Goal: Task Accomplishment & Management: Use online tool/utility

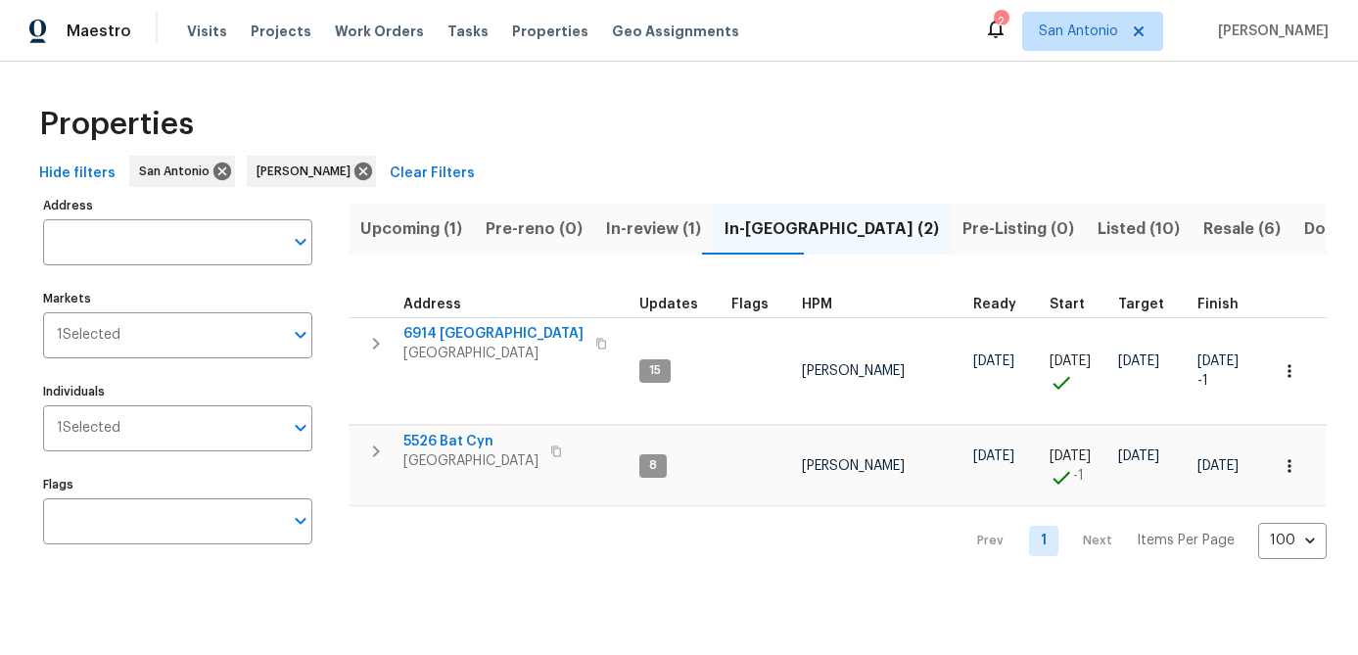
click at [395, 236] on span "Upcoming (1)" at bounding box center [411, 228] width 102 height 27
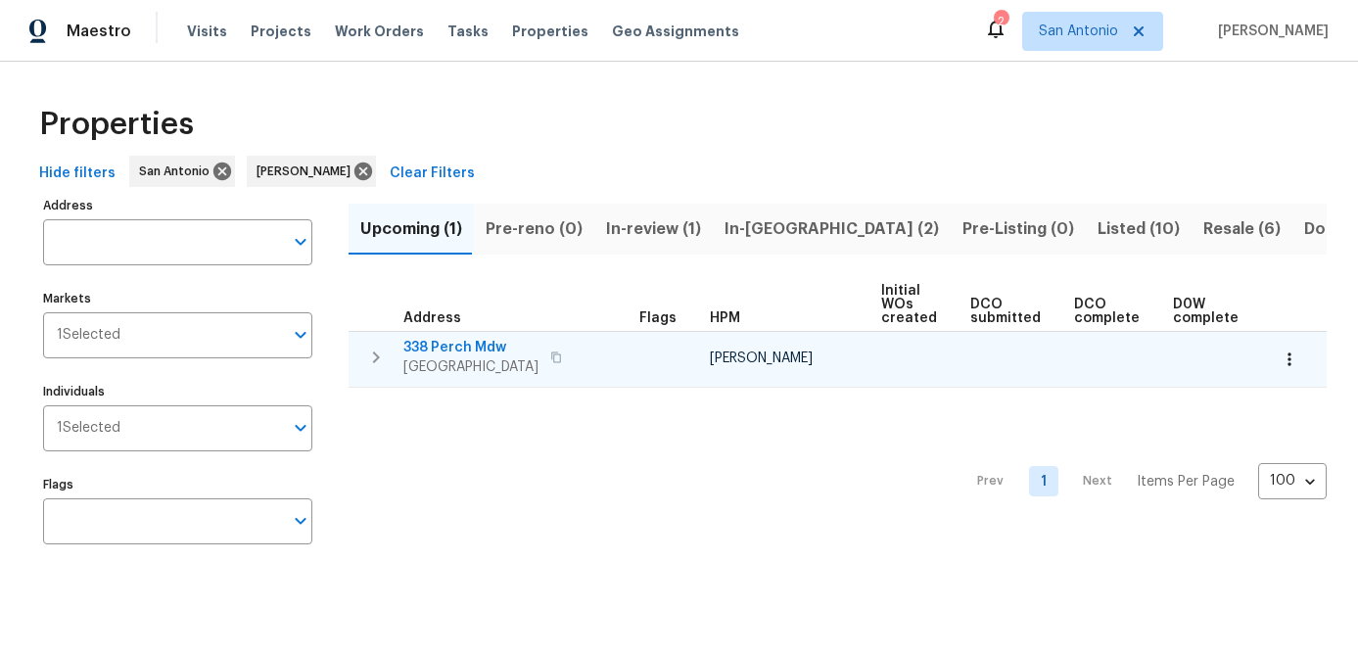
click at [1290, 369] on button "button" at bounding box center [1289, 359] width 43 height 43
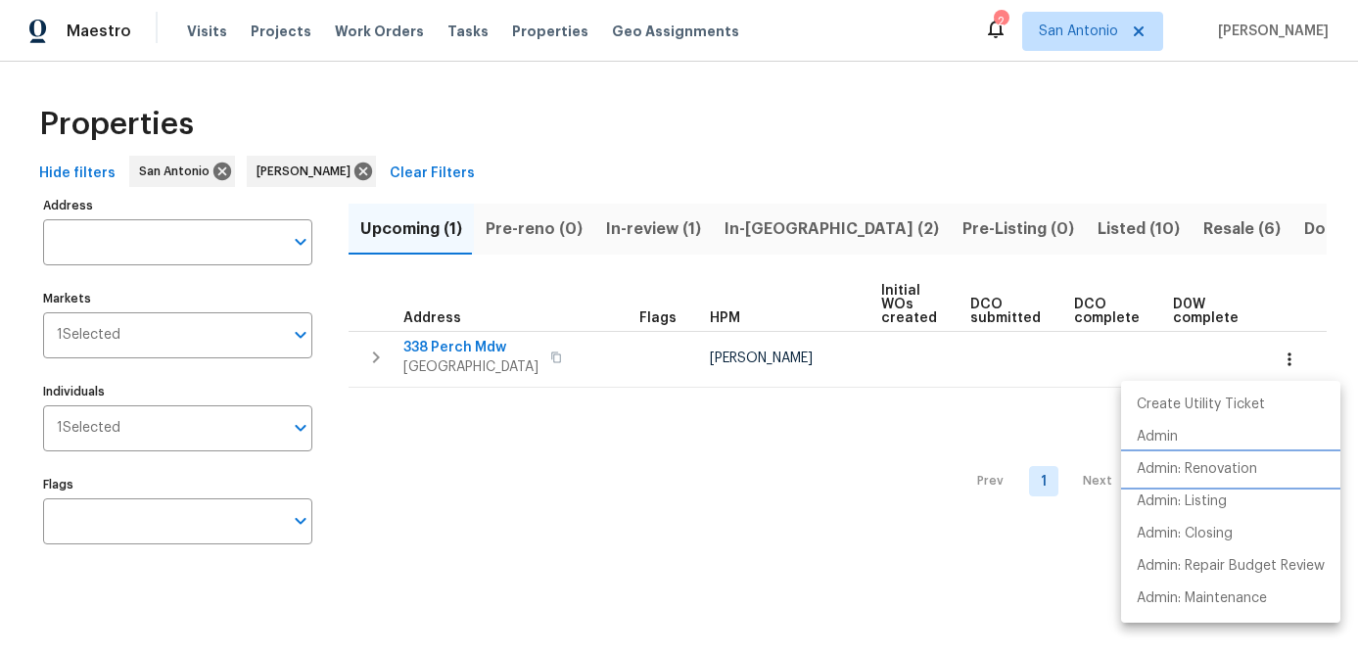
click at [1246, 464] on p "Admin: Renovation" at bounding box center [1197, 469] width 120 height 21
click at [509, 416] on div at bounding box center [679, 327] width 1358 height 655
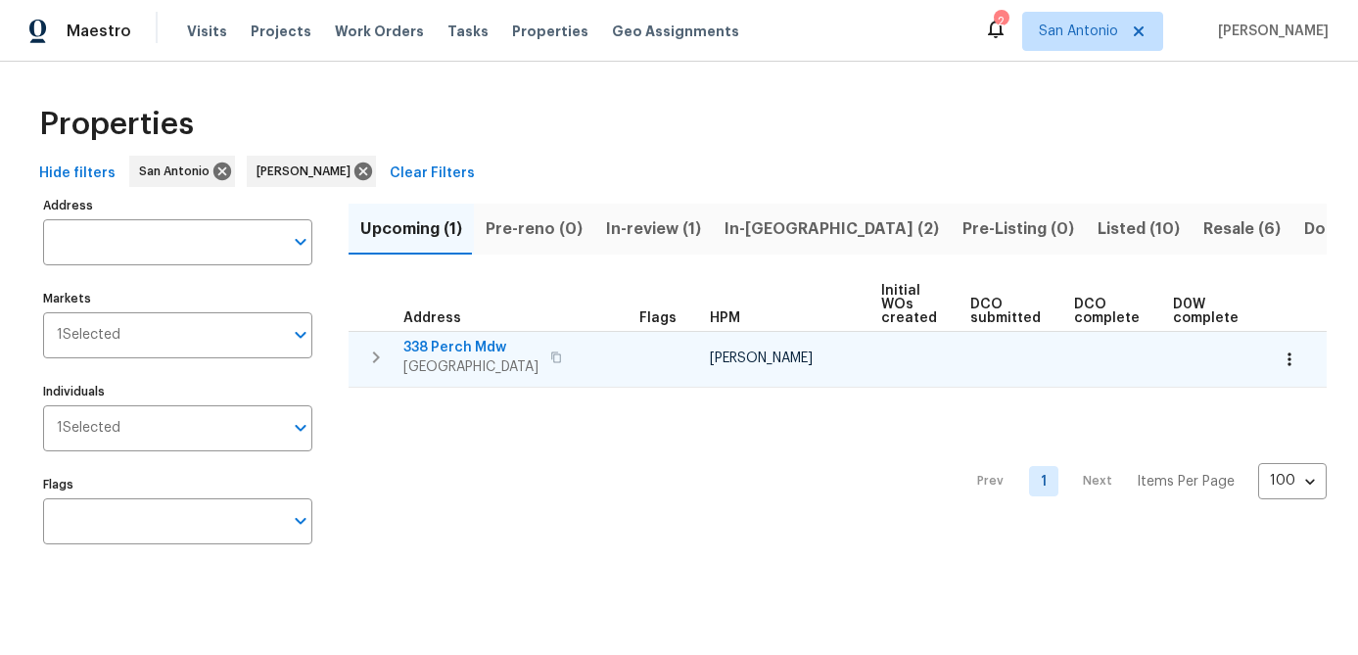
click at [452, 367] on span "San Antonio, TX 78253" at bounding box center [471, 367] width 135 height 20
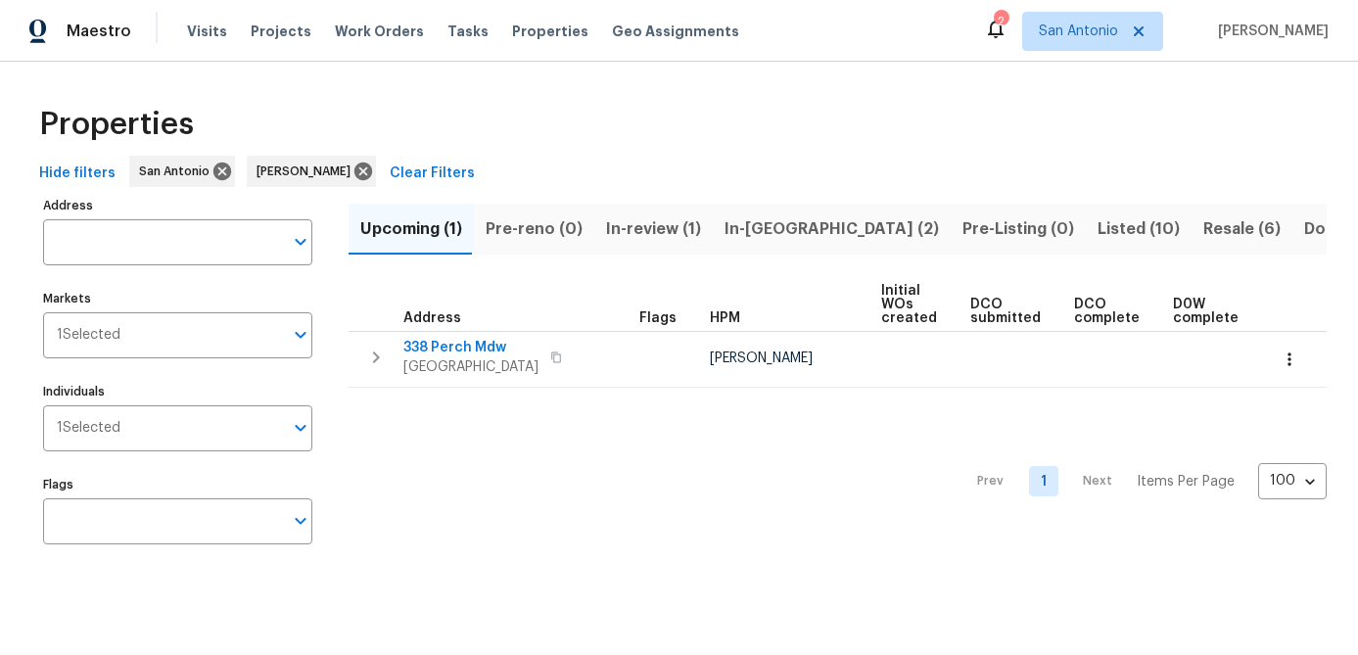
click at [645, 236] on span "In-review (1)" at bounding box center [653, 228] width 95 height 27
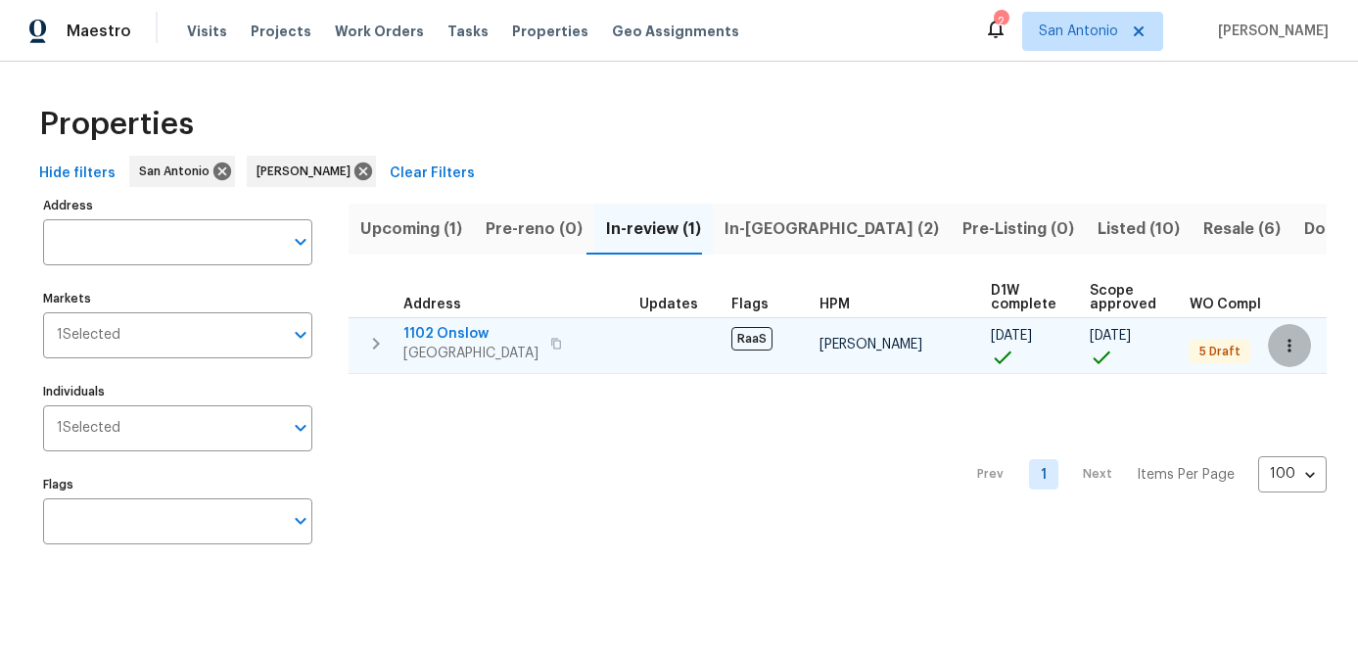
click at [1299, 344] on icon "button" at bounding box center [1290, 346] width 20 height 20
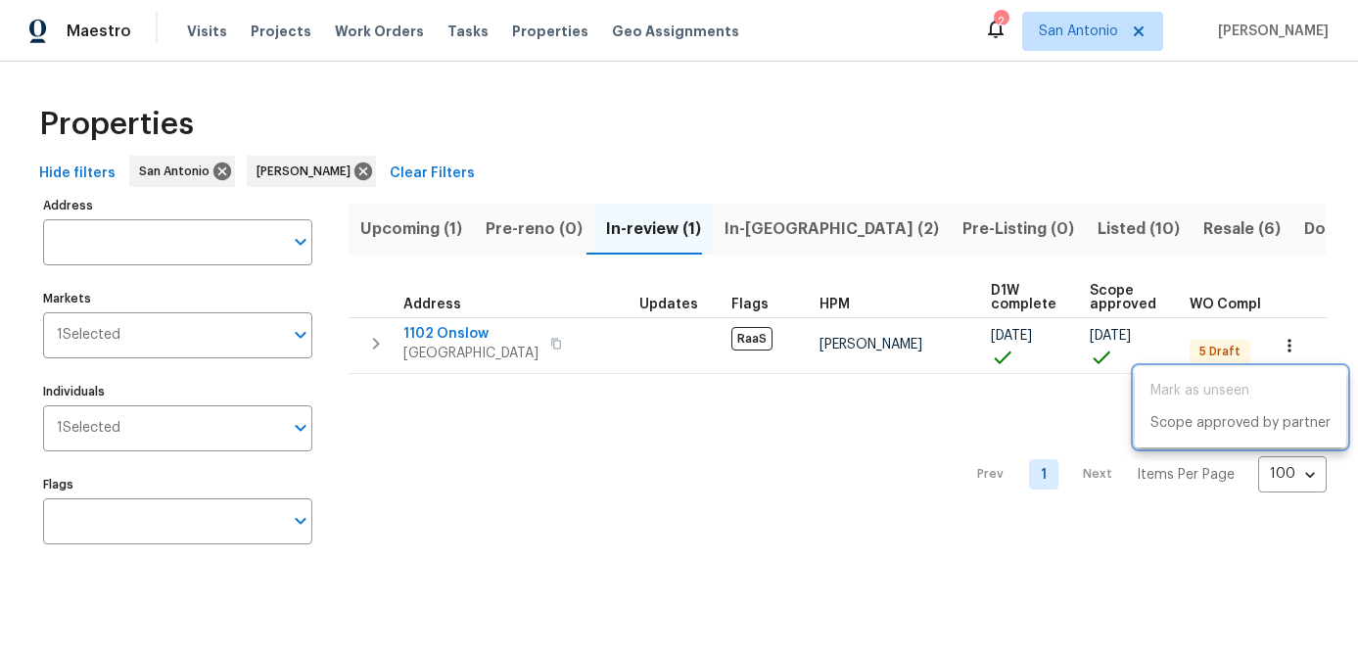
click at [573, 537] on div at bounding box center [679, 327] width 1358 height 655
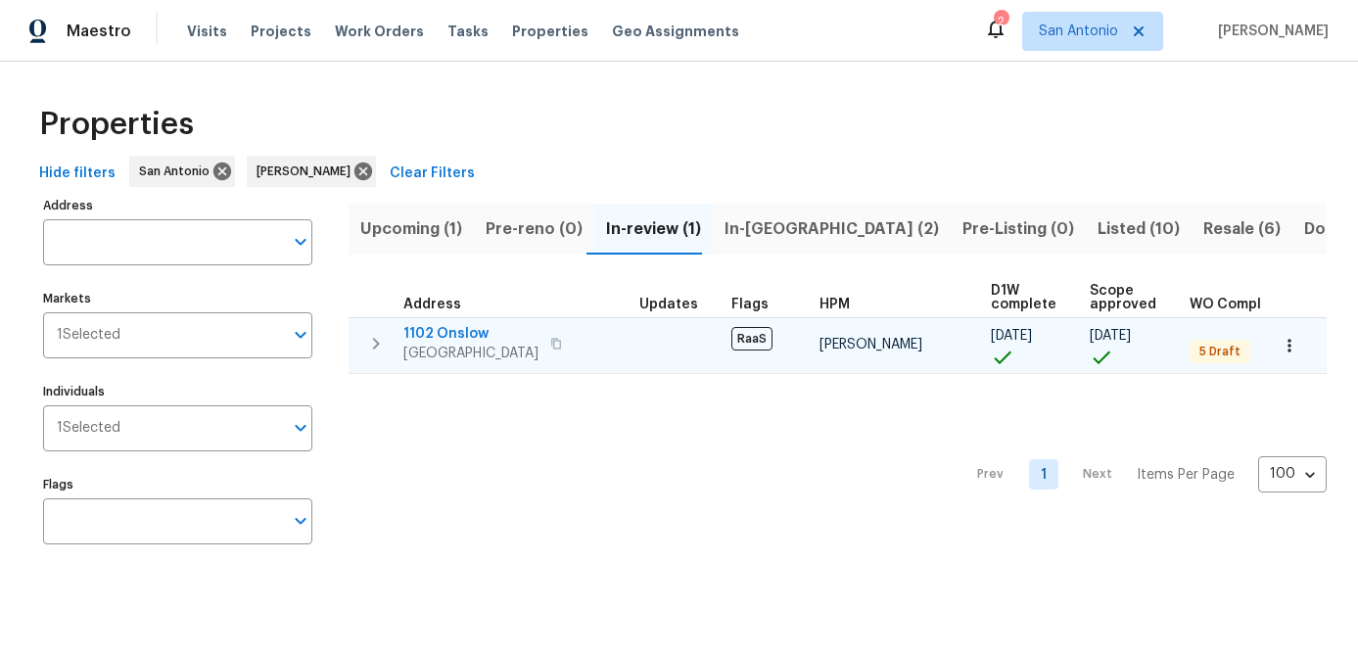
click at [447, 345] on span "San Antonio, TX 78202" at bounding box center [471, 354] width 135 height 20
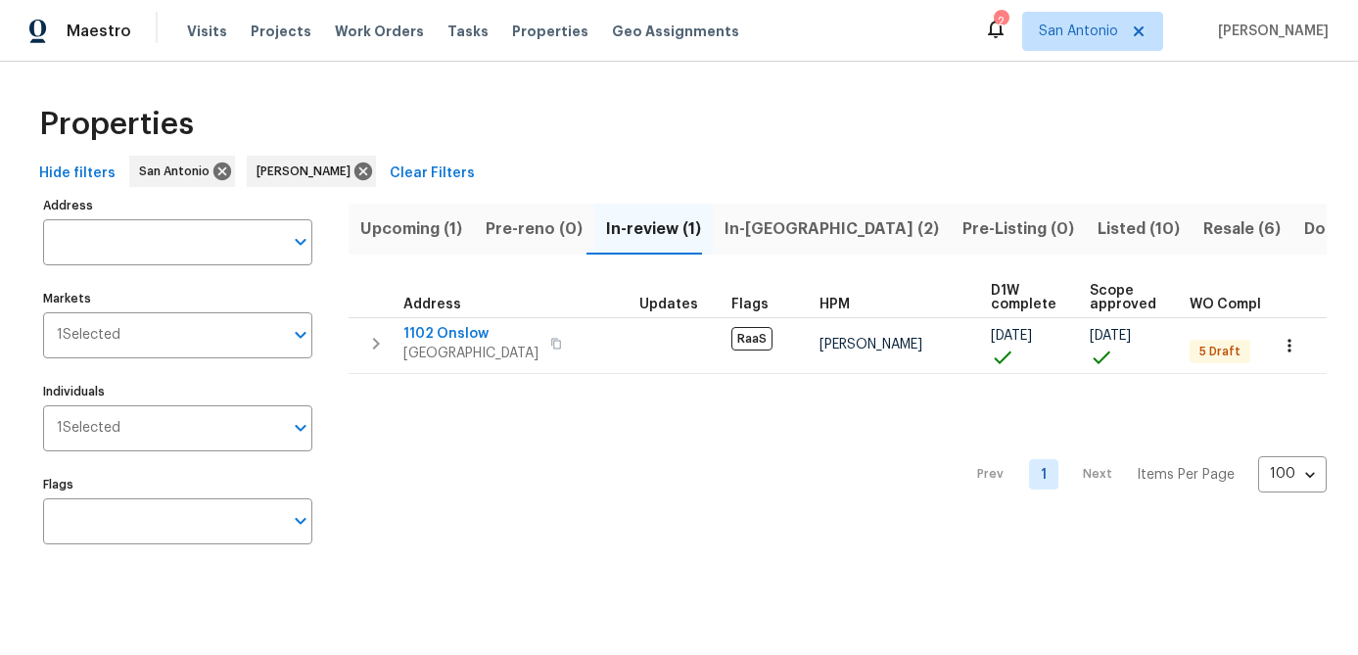
click at [767, 225] on span "In-reno (2)" at bounding box center [832, 228] width 214 height 27
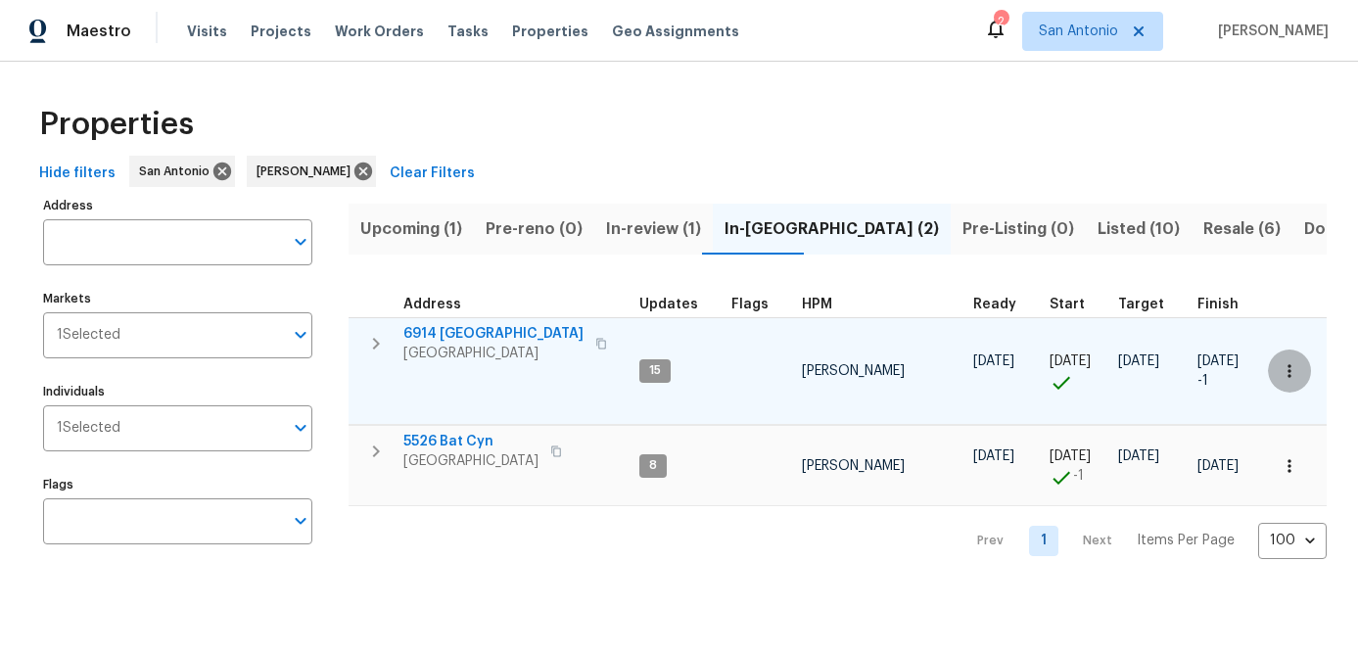
click at [1294, 371] on icon "button" at bounding box center [1290, 371] width 20 height 20
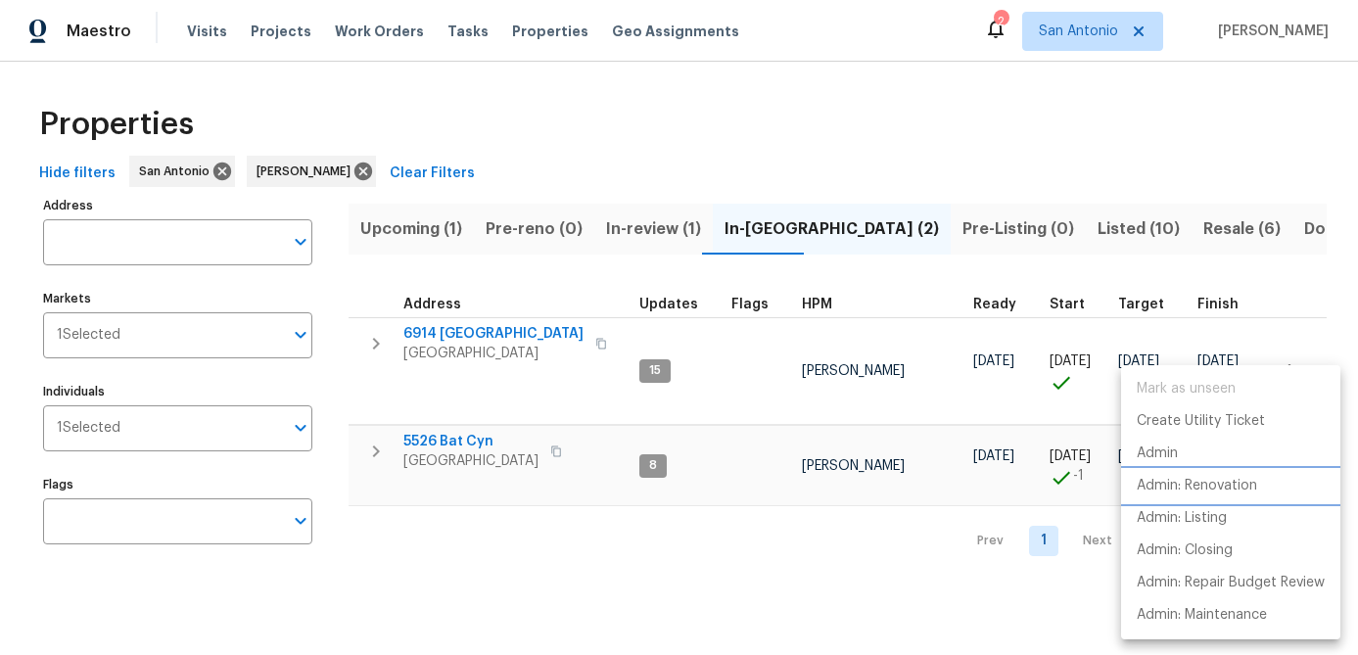
click at [1226, 480] on p "Admin: Renovation" at bounding box center [1197, 486] width 120 height 21
click at [890, 546] on div at bounding box center [679, 327] width 1358 height 655
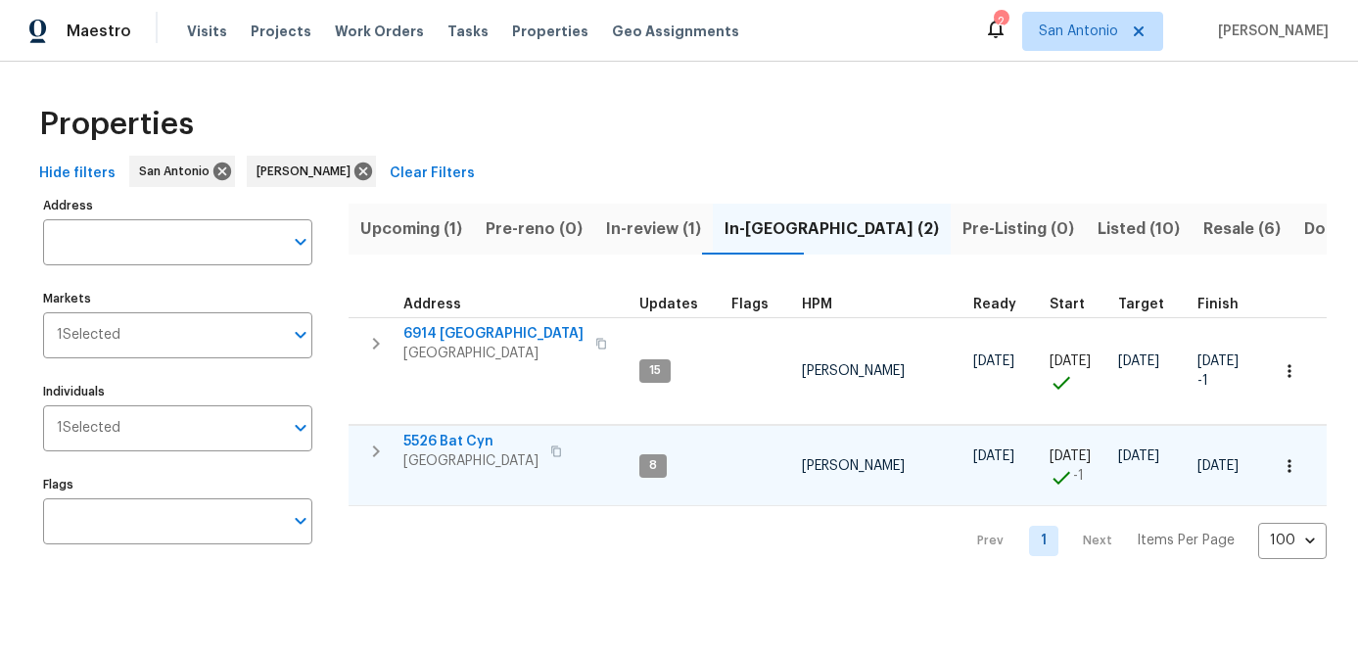
click at [1295, 468] on icon "button" at bounding box center [1290, 466] width 20 height 20
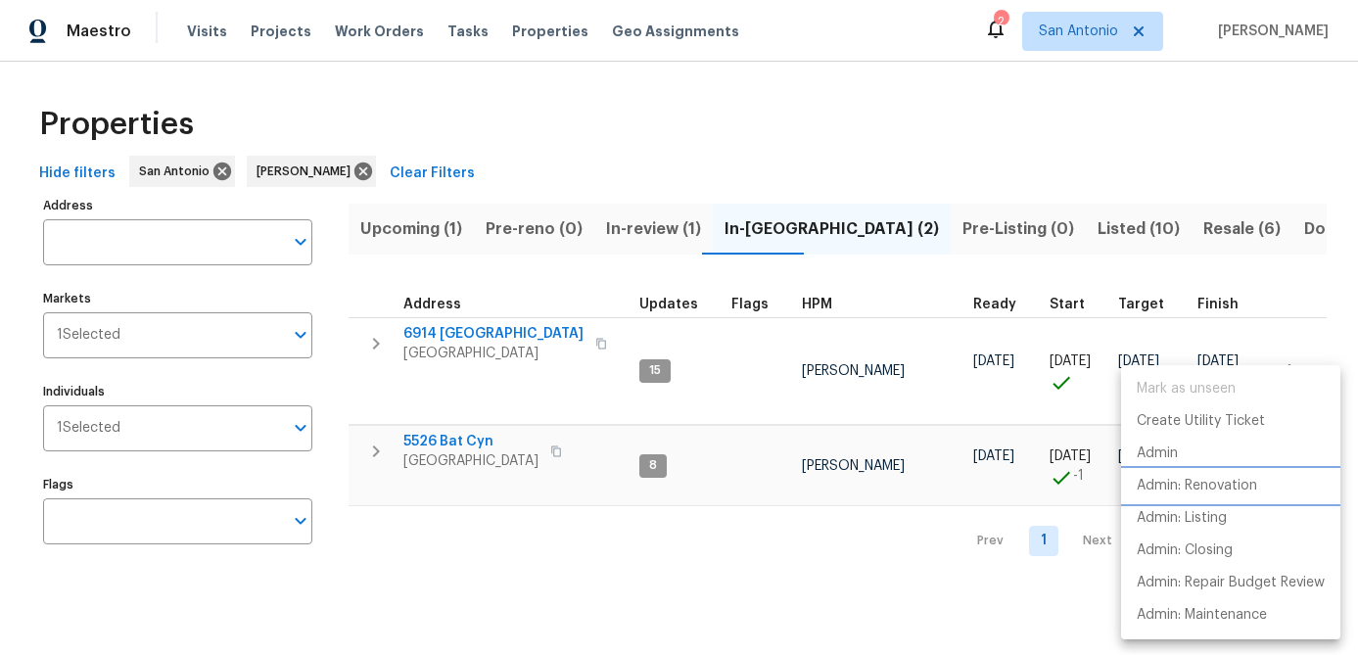
click at [1245, 490] on p "Admin: Renovation" at bounding box center [1197, 486] width 120 height 21
click at [498, 537] on div at bounding box center [679, 327] width 1358 height 655
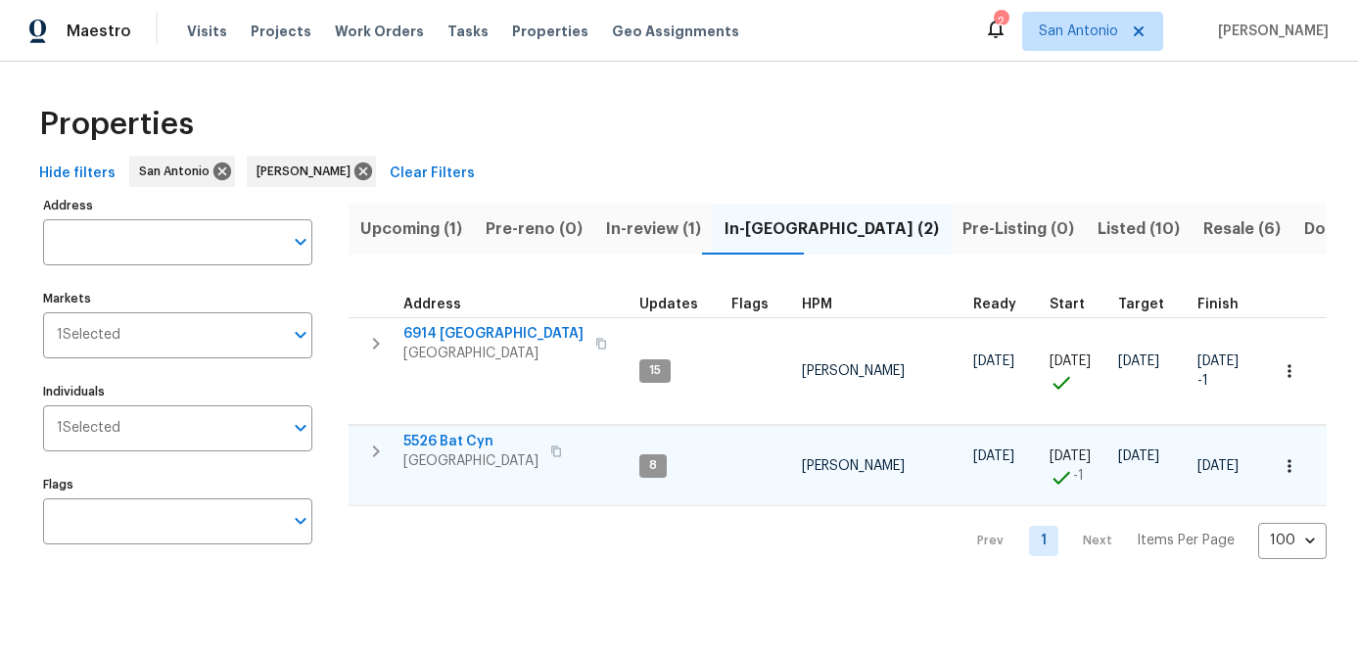
click at [454, 452] on span "San Antonio, TX 78252" at bounding box center [471, 462] width 135 height 20
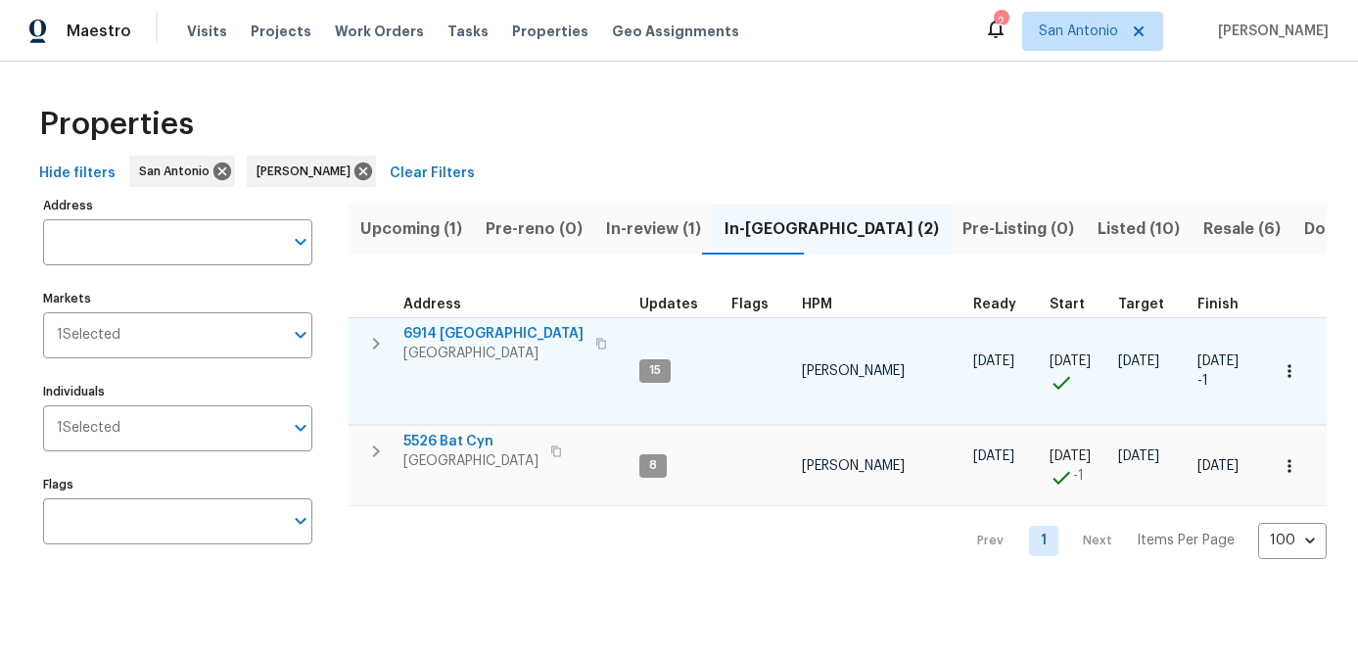
click at [440, 350] on span "San Antonio, TX 78242" at bounding box center [494, 354] width 180 height 20
click at [1286, 365] on icon "button" at bounding box center [1290, 371] width 20 height 20
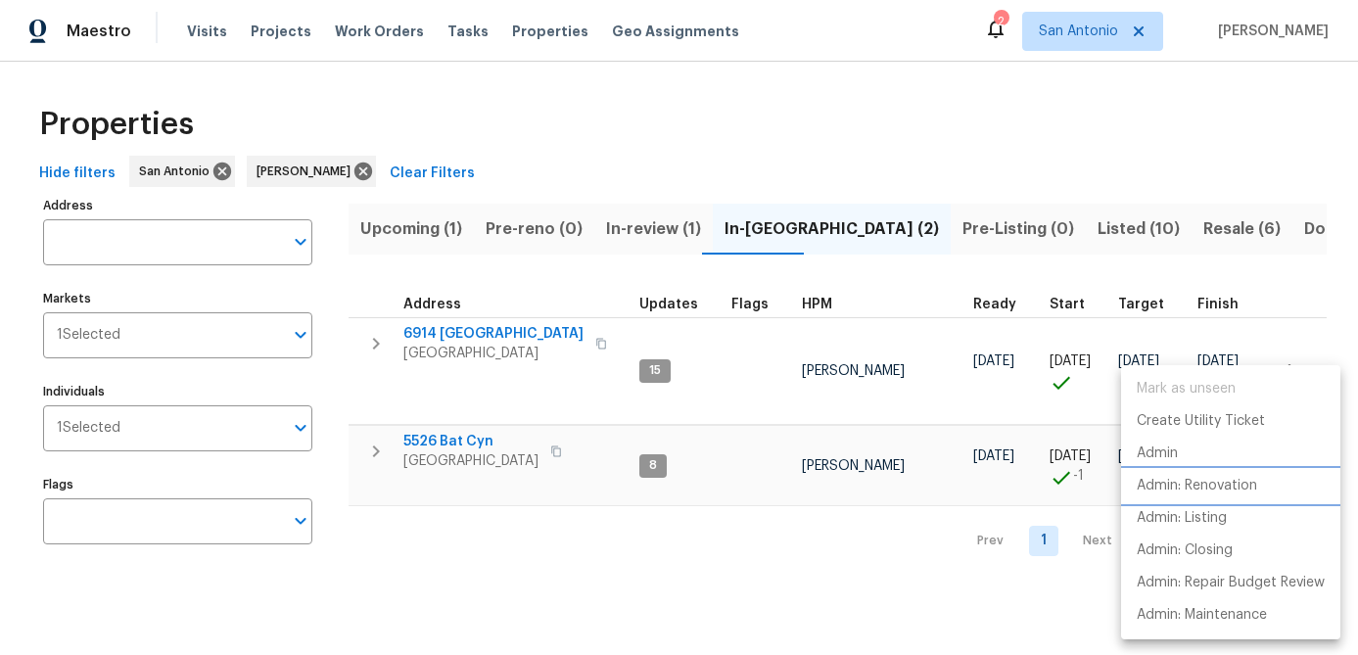
click at [1208, 476] on p "Admin: Renovation" at bounding box center [1197, 486] width 120 height 21
click at [937, 596] on div at bounding box center [679, 327] width 1358 height 655
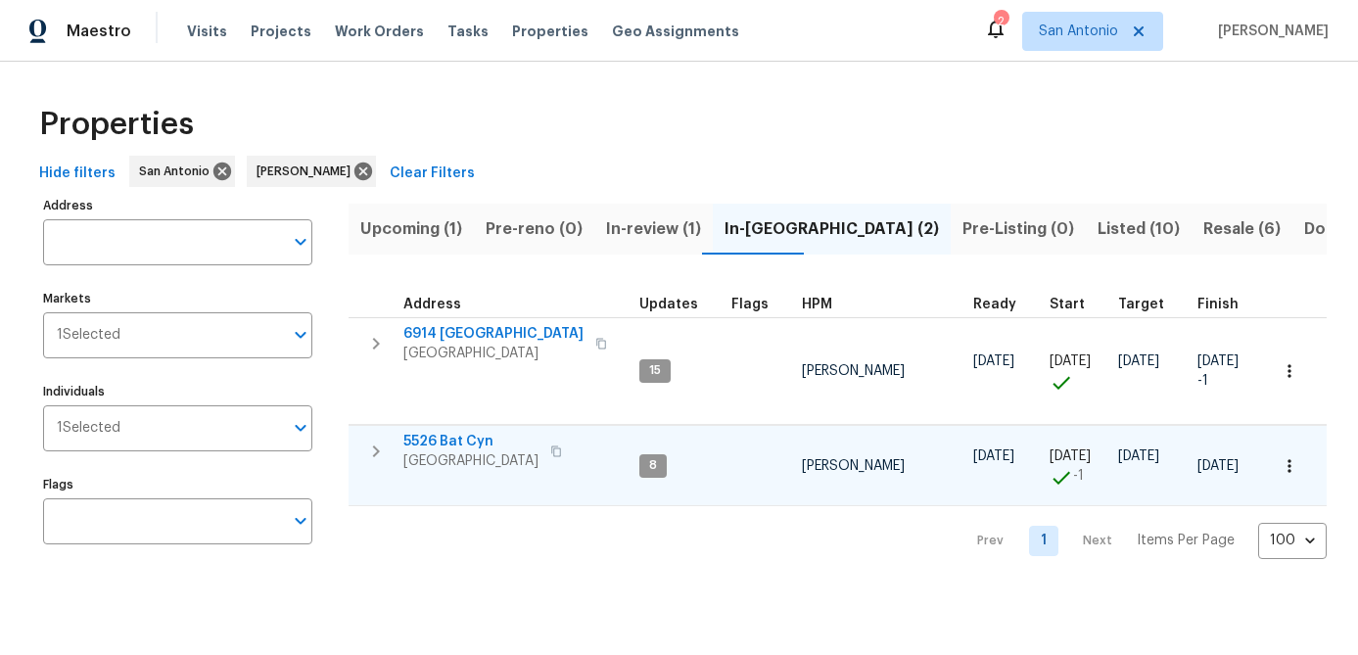
click at [1289, 466] on icon "button" at bounding box center [1289, 465] width 3 height 13
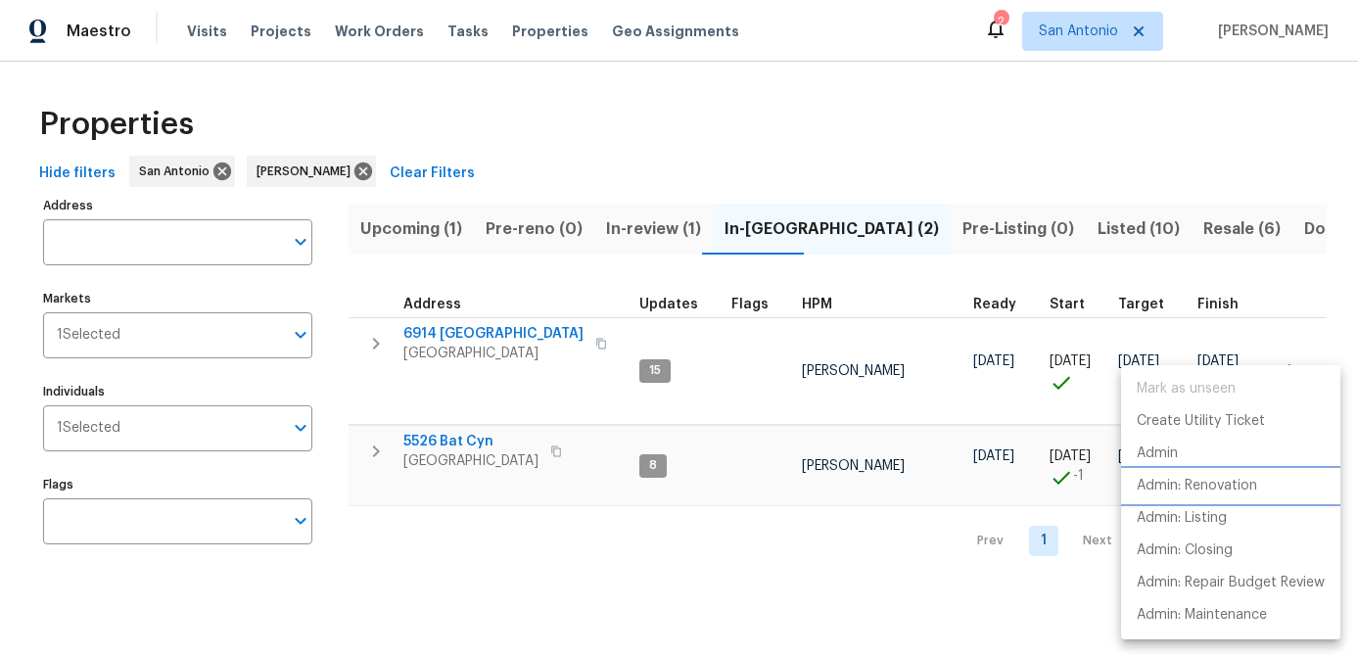
click at [1228, 477] on p "Admin: Renovation" at bounding box center [1197, 486] width 120 height 21
click at [561, 516] on div at bounding box center [679, 327] width 1358 height 655
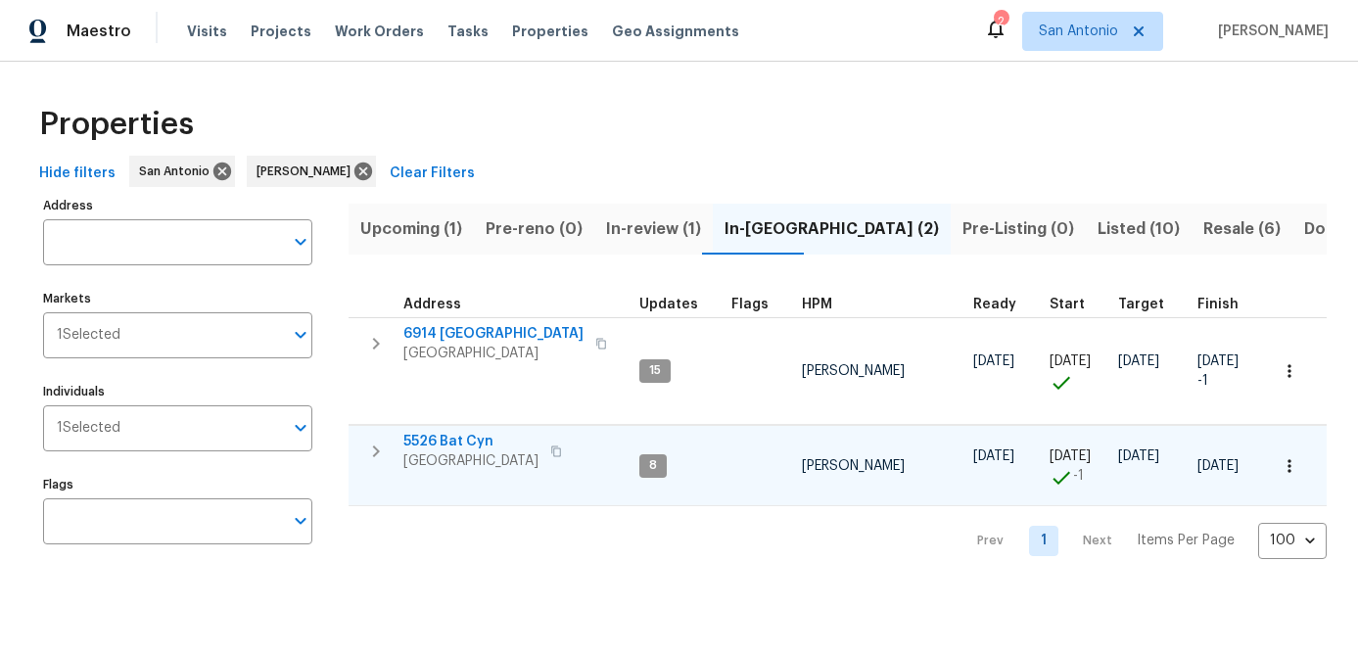
click at [462, 460] on span "San Antonio, TX 78252" at bounding box center [471, 462] width 135 height 20
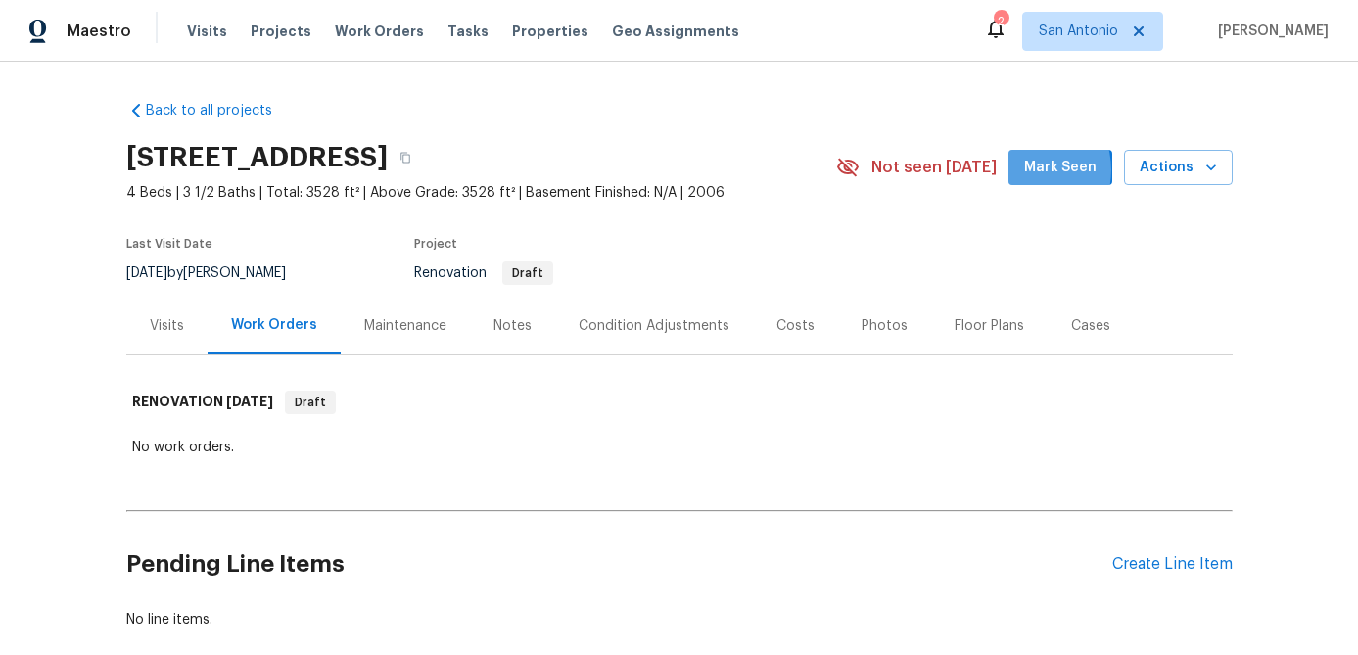
click at [1031, 170] on span "Mark Seen" at bounding box center [1060, 168] width 72 height 24
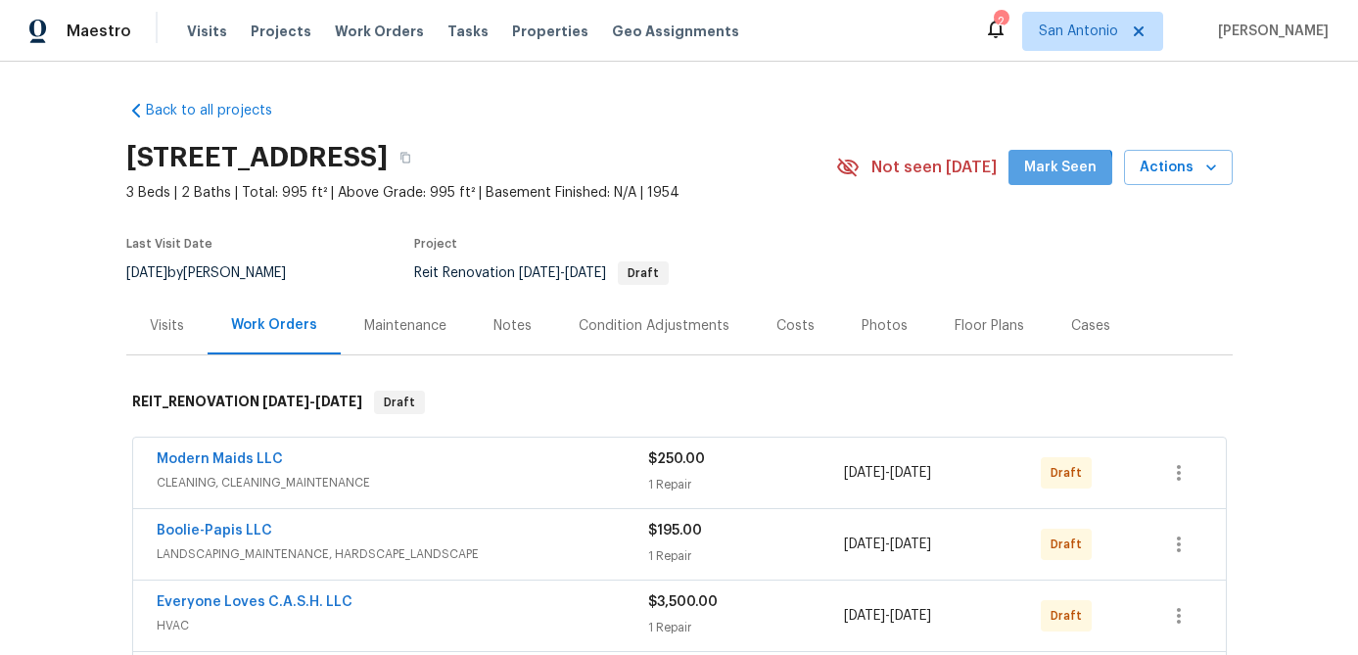
click at [1053, 175] on span "Mark Seen" at bounding box center [1060, 168] width 72 height 24
click at [500, 327] on div "Notes" at bounding box center [513, 326] width 38 height 20
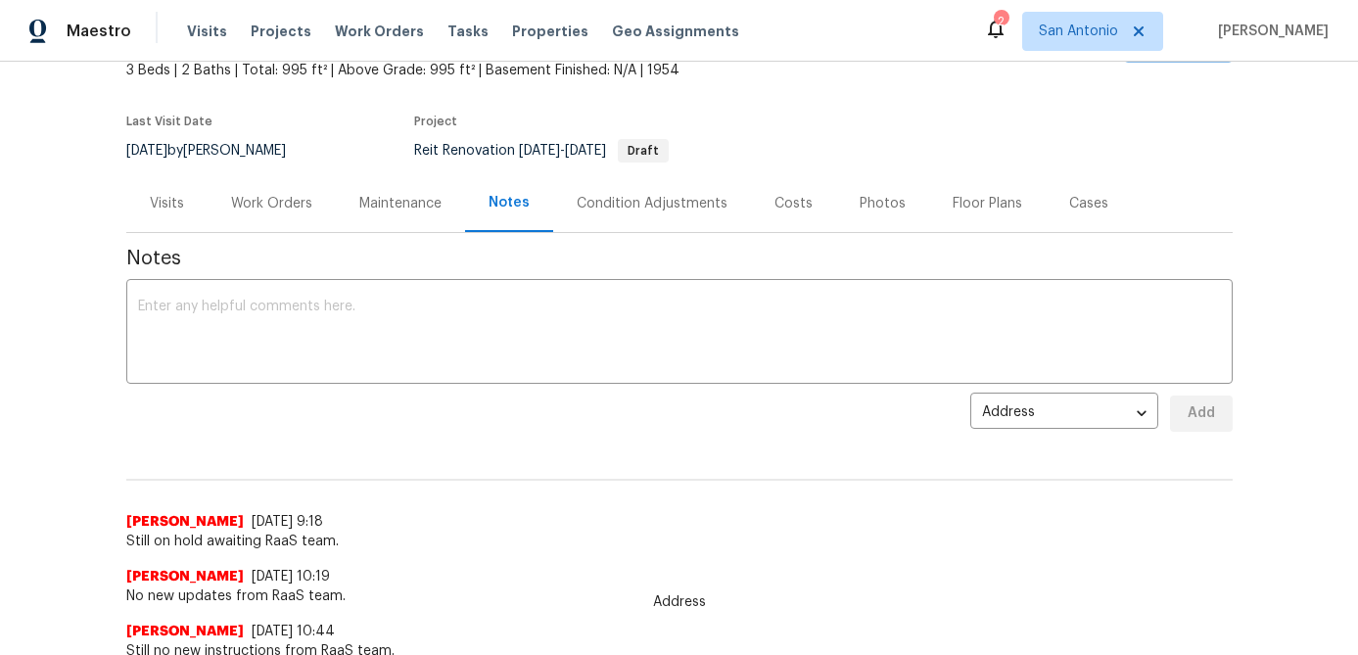
scroll to position [197, 0]
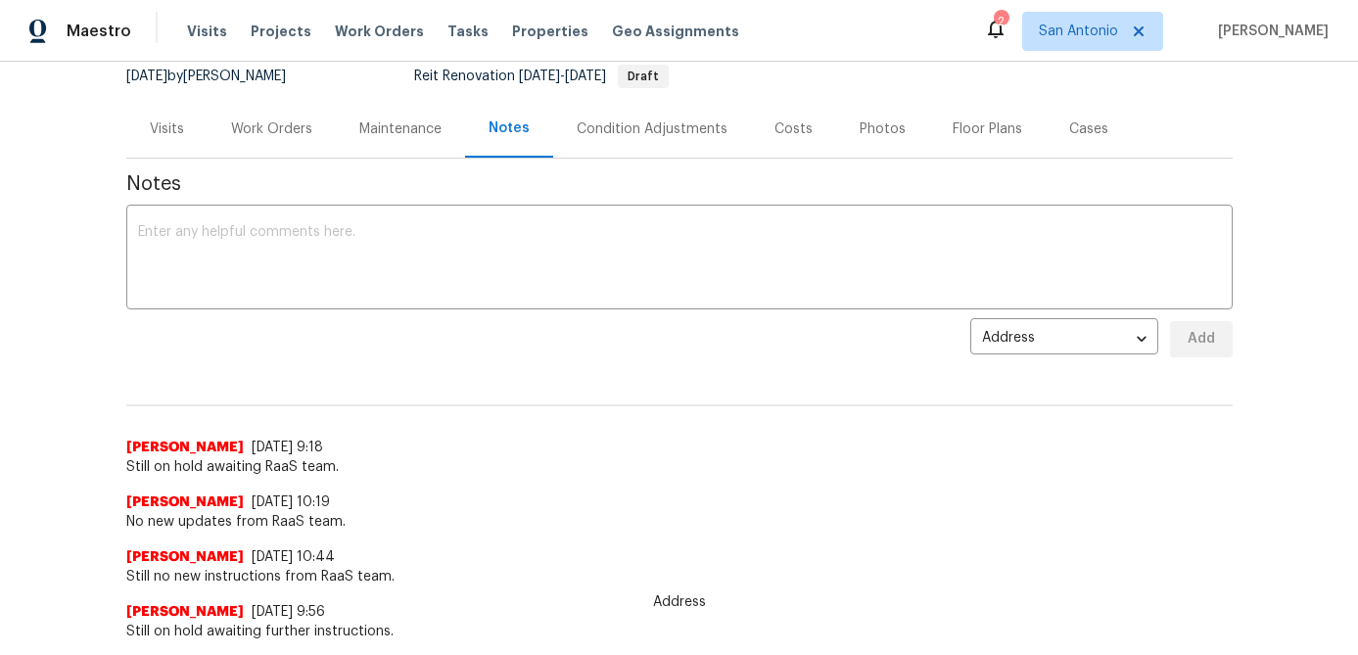
click at [500, 327] on div "Address address ​ Add" at bounding box center [679, 339] width 1107 height 36
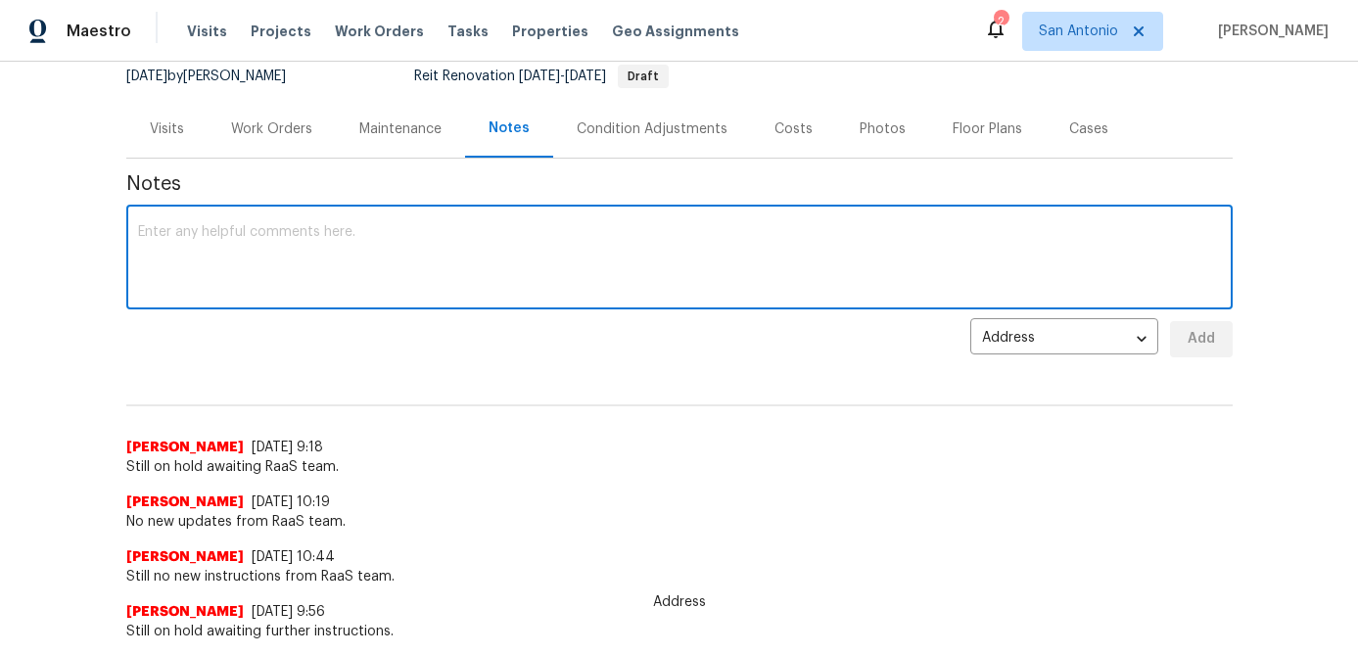
click at [496, 270] on textarea at bounding box center [679, 259] width 1083 height 69
type textarea "No new updates from RaaS team."
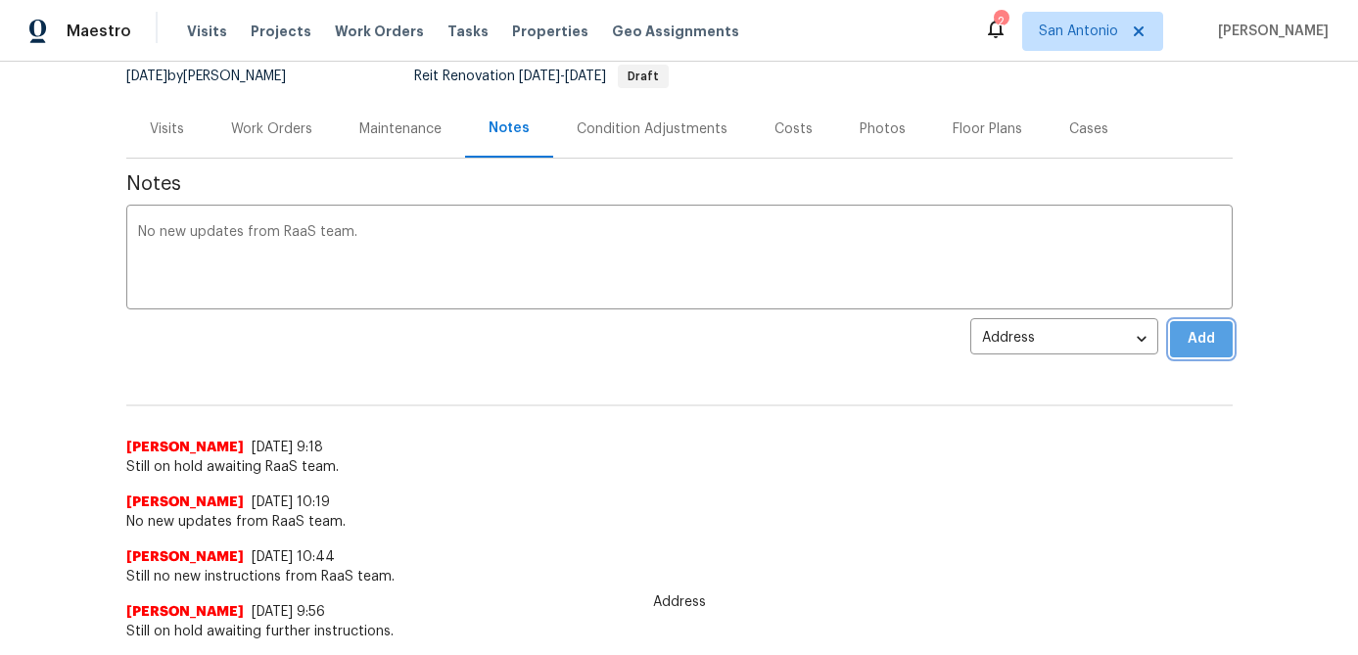
click at [1184, 354] on button "Add" at bounding box center [1201, 339] width 63 height 36
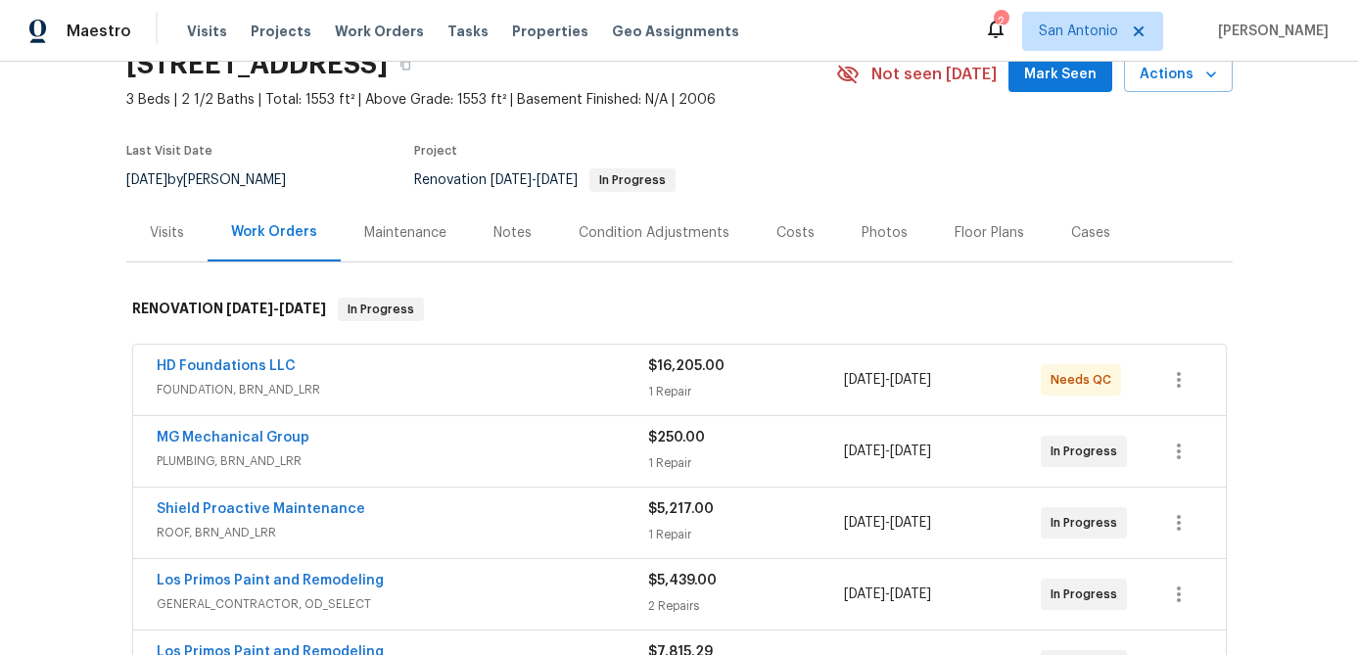
scroll to position [62, 0]
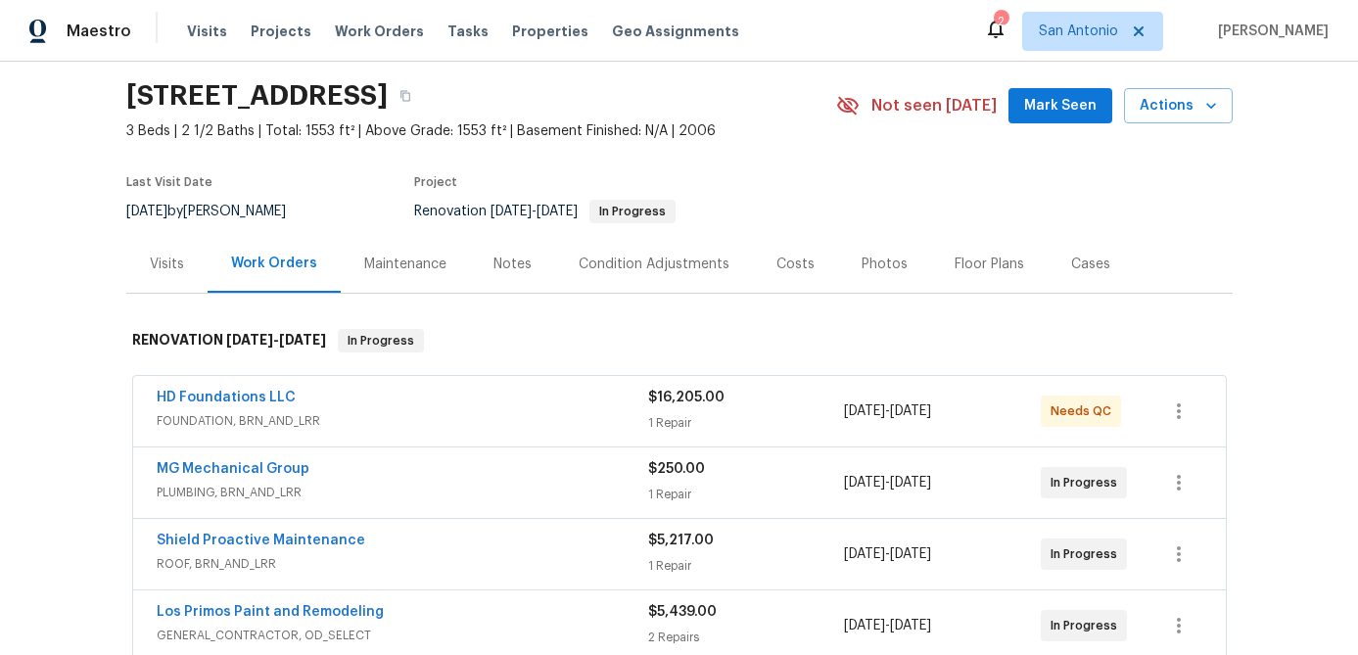
click at [438, 412] on span "FOUNDATION, BRN_AND_LRR" at bounding box center [403, 421] width 492 height 20
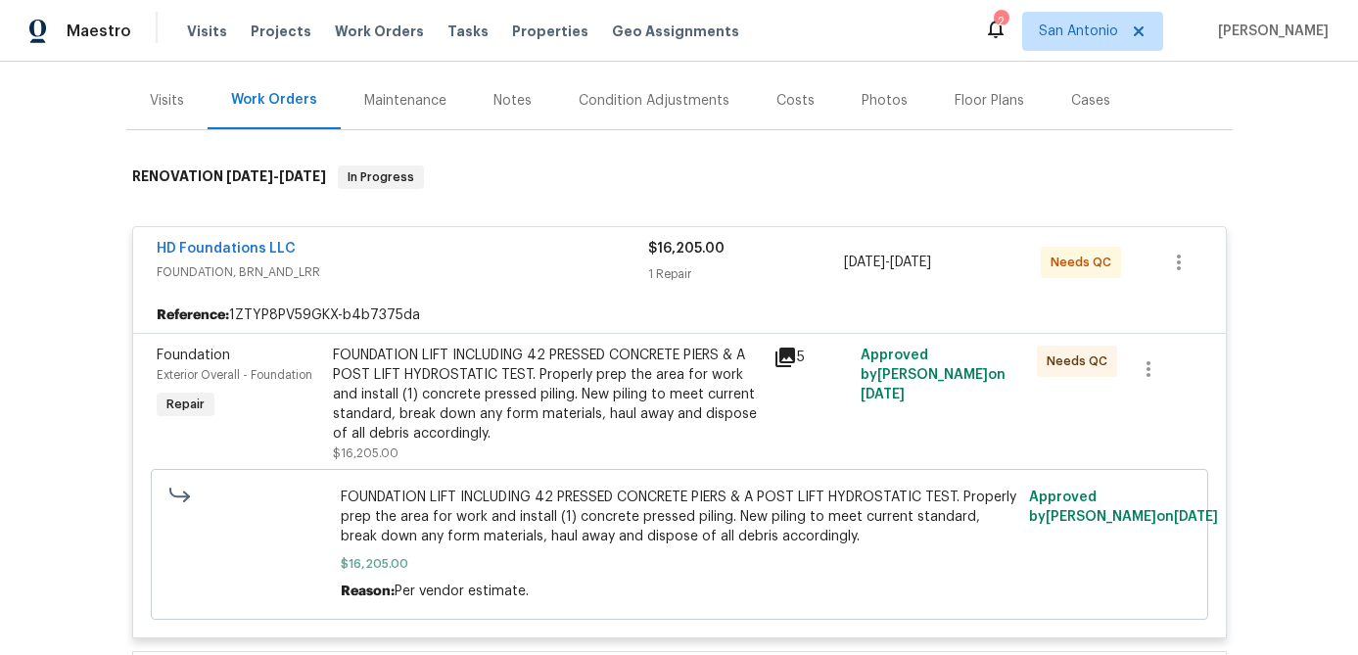
scroll to position [232, 0]
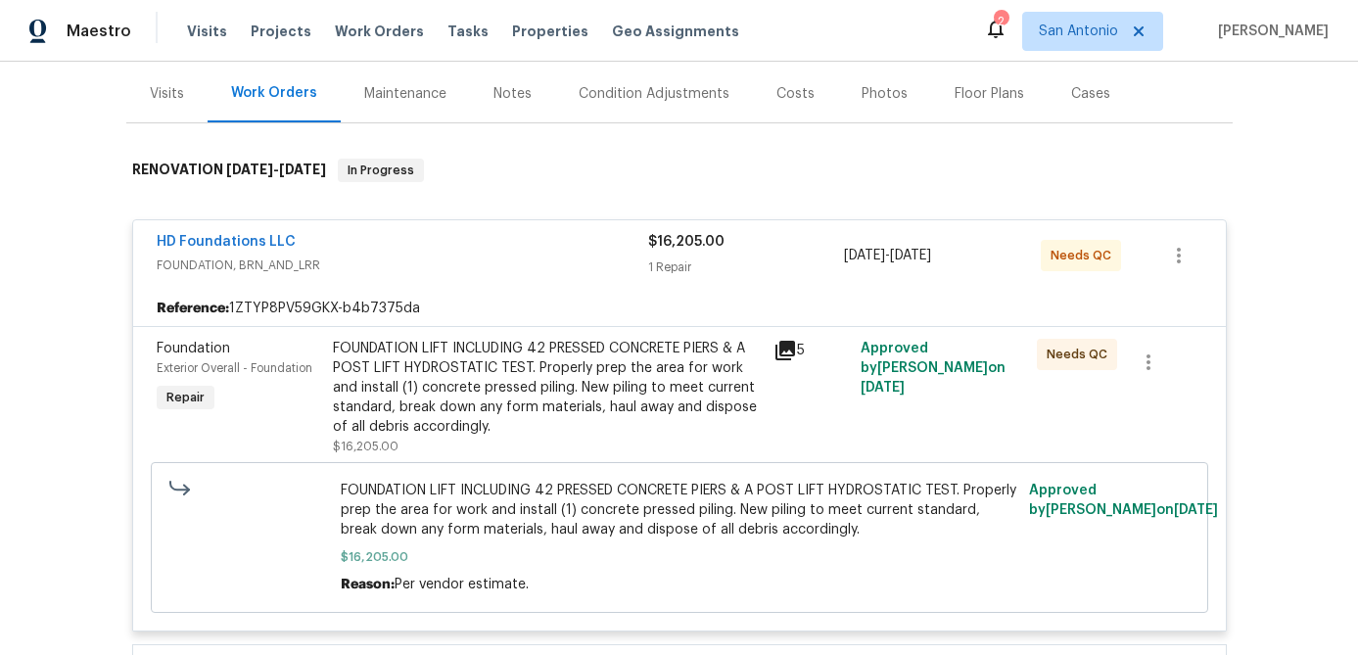
click at [488, 238] on div "HD Foundations LLC" at bounding box center [403, 244] width 492 height 24
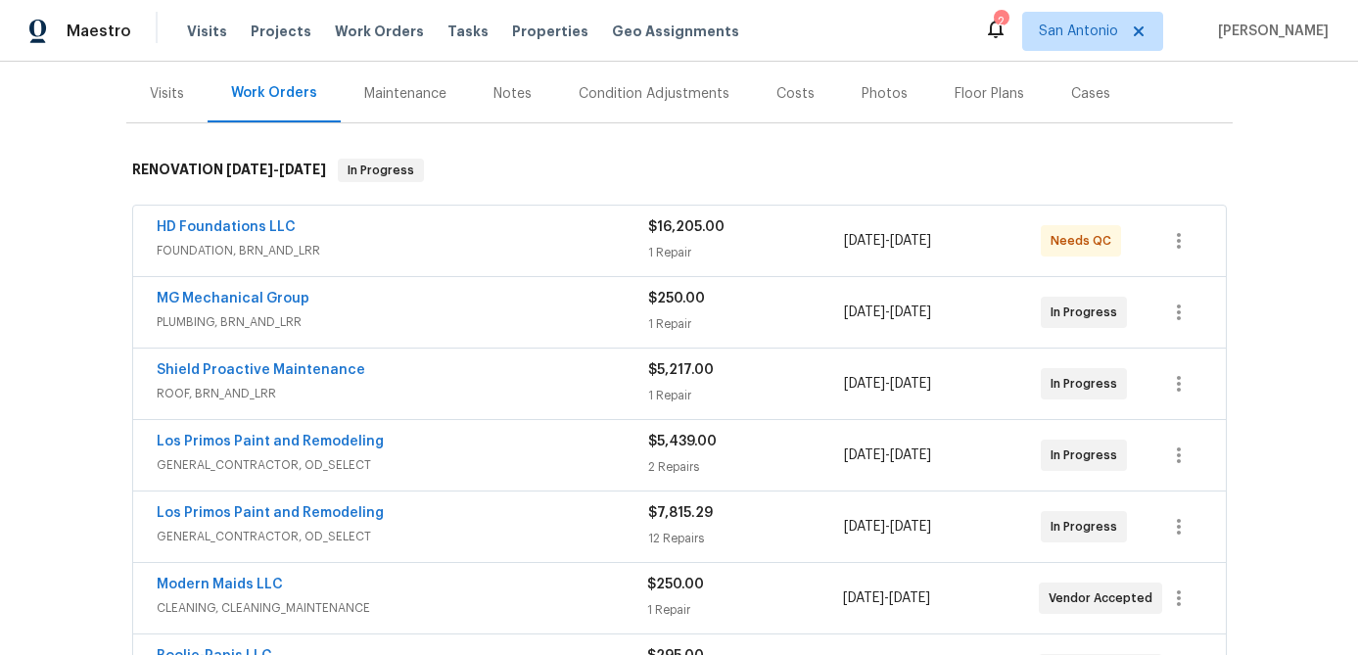
click at [488, 237] on div "HD Foundations LLC" at bounding box center [403, 229] width 492 height 24
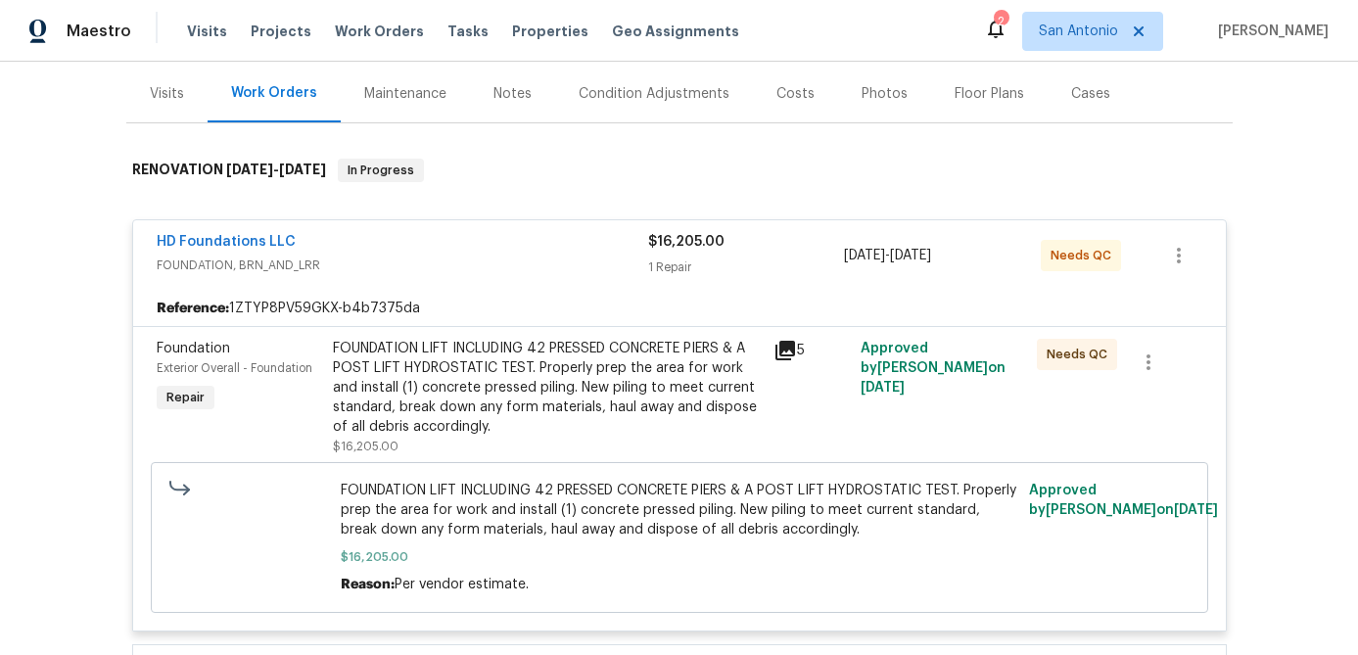
click at [488, 236] on div "HD Foundations LLC" at bounding box center [403, 244] width 492 height 24
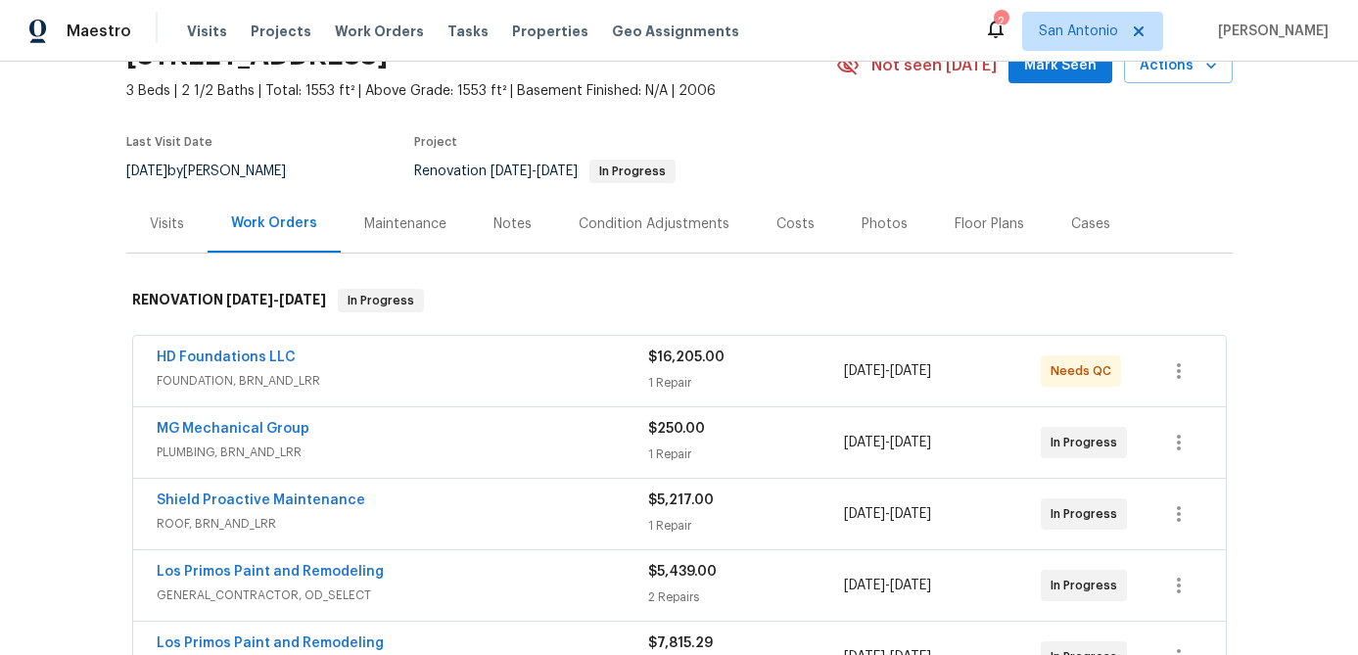
scroll to position [0, 0]
